Goal: Information Seeking & Learning: Learn about a topic

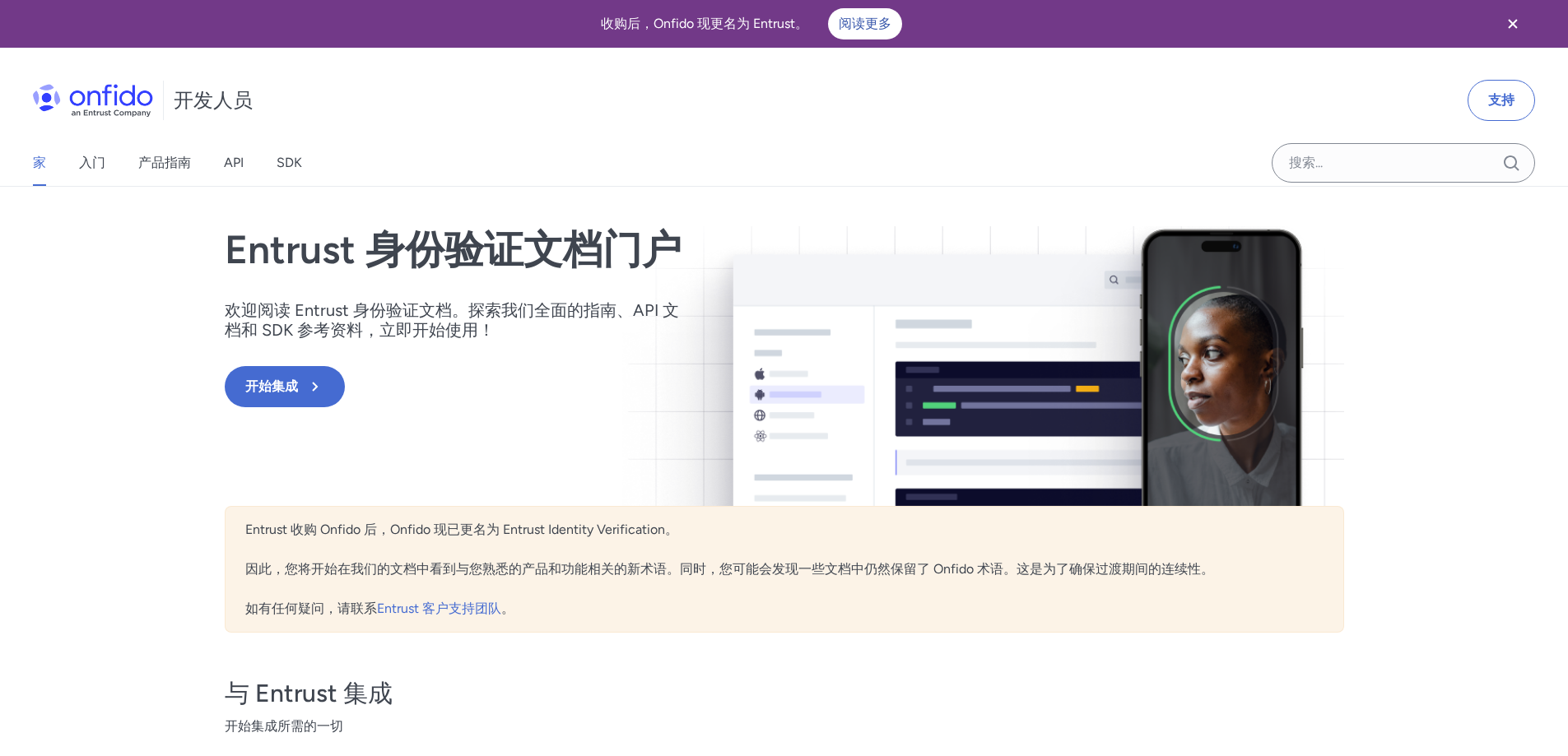
drag, startPoint x: 311, startPoint y: 264, endPoint x: 392, endPoint y: 265, distance: 81.0
click at [362, 265] on font "Entrust 身份验证文档门户" at bounding box center [452, 249] width 456 height 47
click at [392, 265] on font "Entrust 身份验证文档门户" at bounding box center [452, 249] width 456 height 47
click at [109, 161] on div "家 入门 产品指南 API SDK" at bounding box center [184, 163] width 368 height 46
click at [102, 161] on font "入门" at bounding box center [92, 163] width 26 height 16
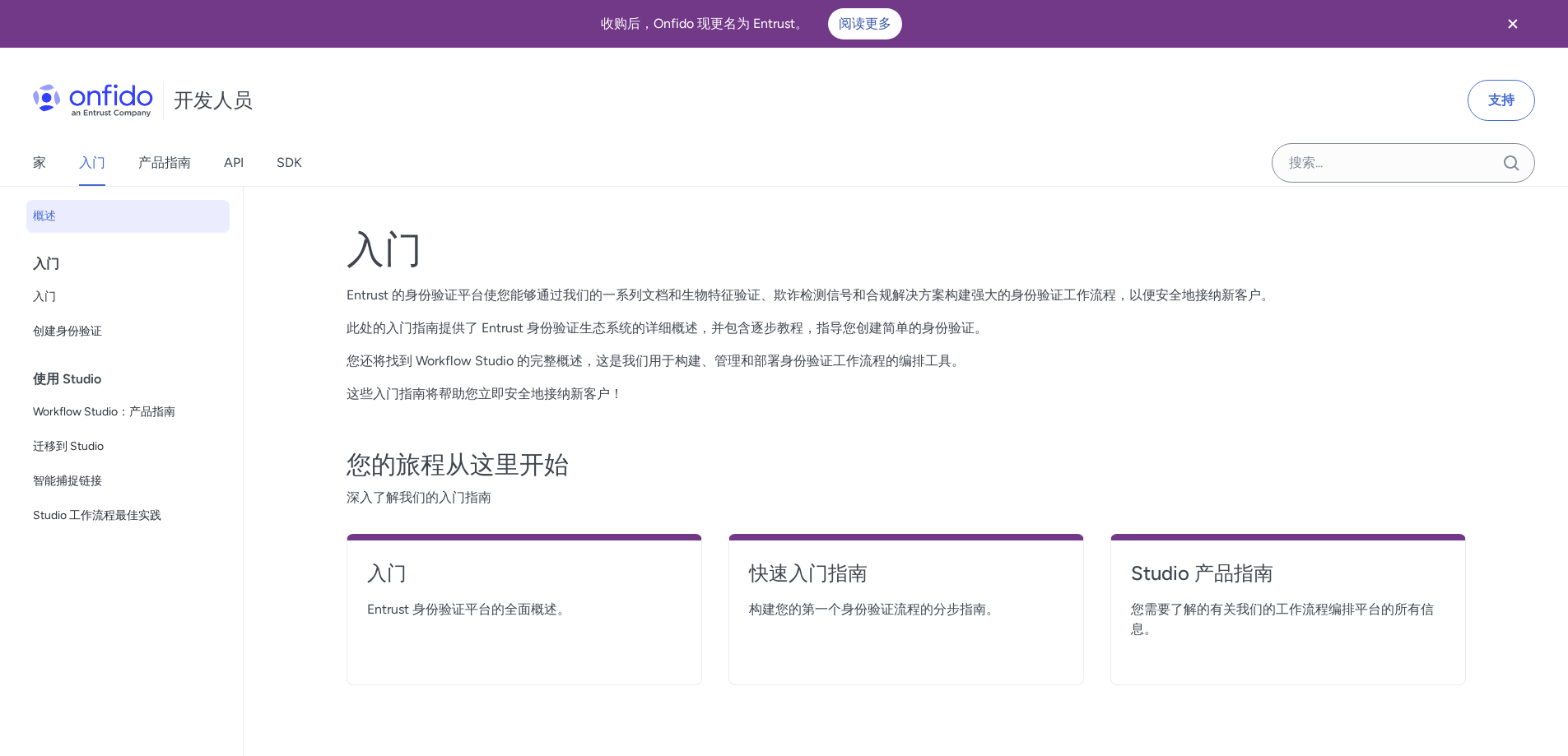
click at [128, 159] on div "家 入门 产品指南 API SDK" at bounding box center [184, 163] width 368 height 46
click at [173, 159] on font "产品指南" at bounding box center [165, 163] width 53 height 16
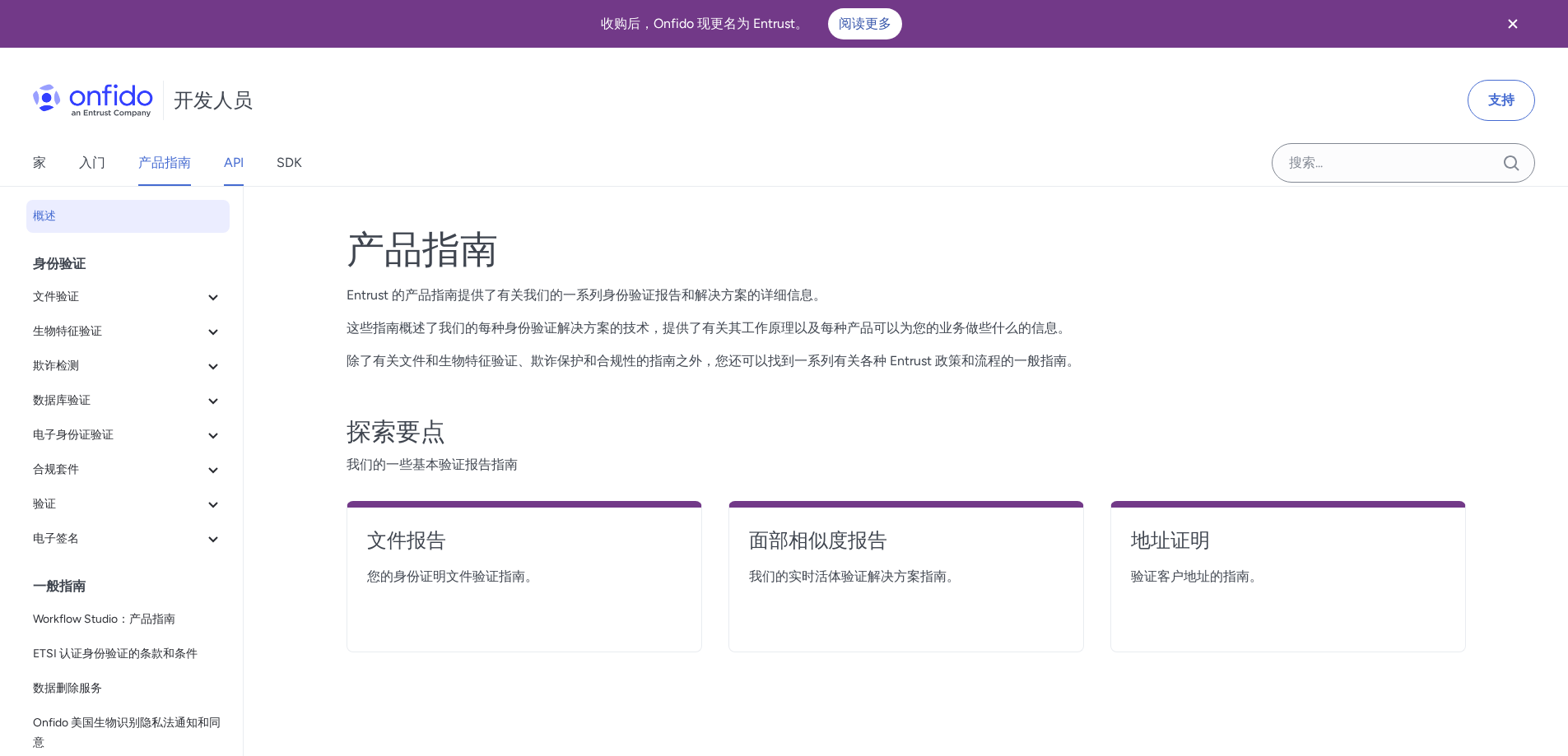
click at [239, 153] on font "API" at bounding box center [234, 163] width 20 height 20
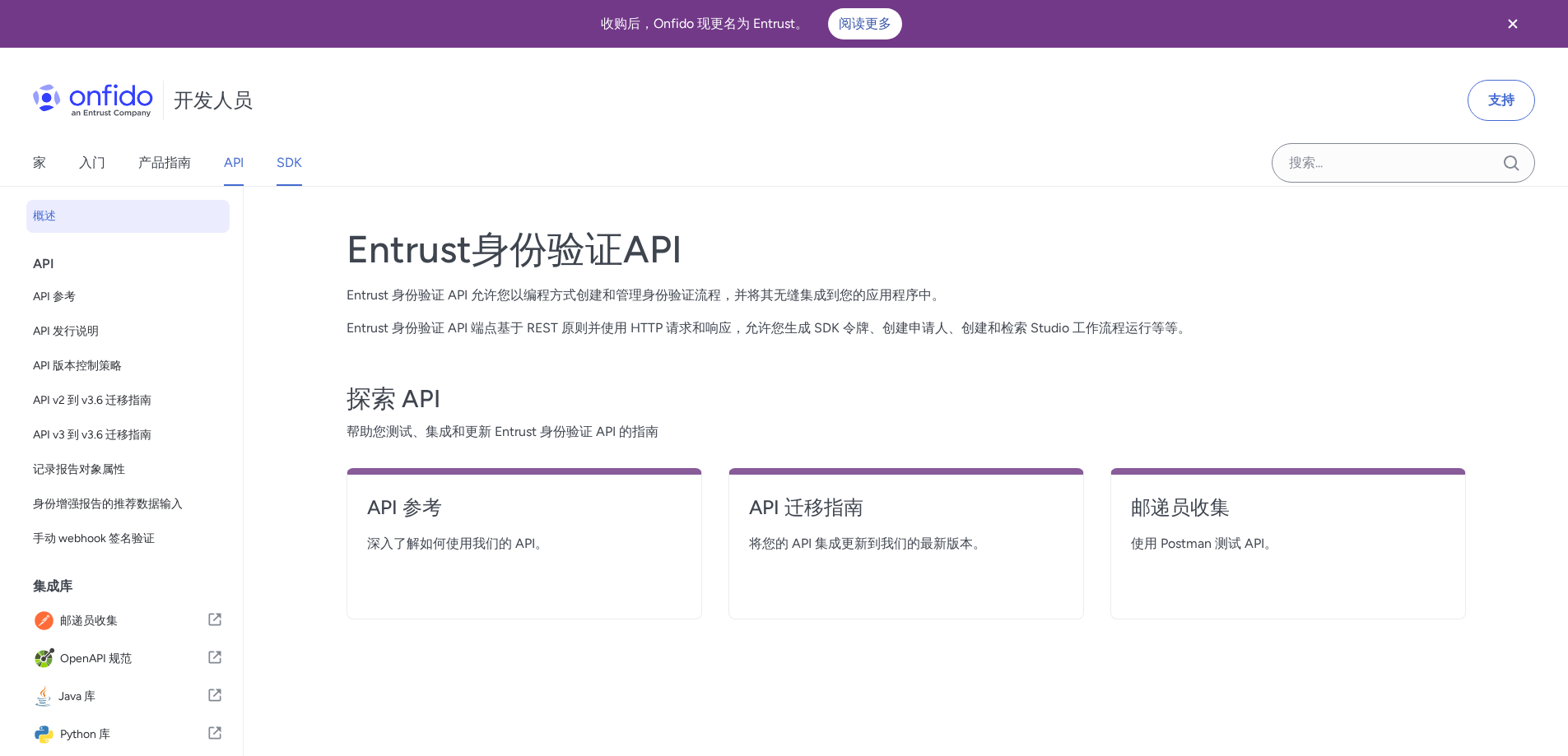
click at [296, 153] on font "SDK" at bounding box center [289, 163] width 25 height 20
